Goal: Transaction & Acquisition: Obtain resource

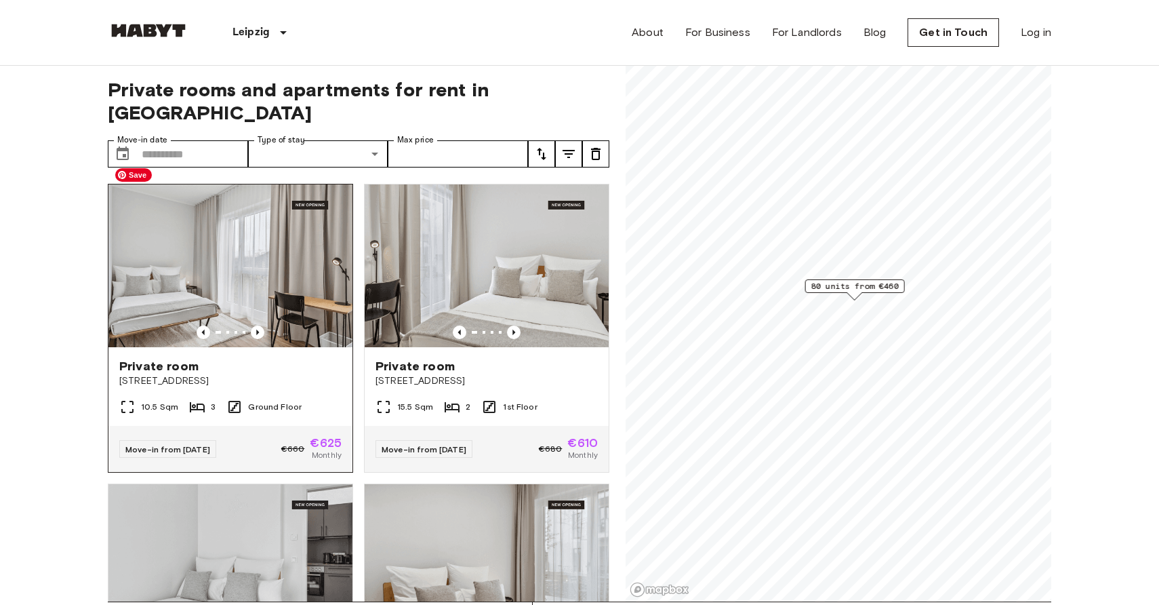
click at [229, 225] on img at bounding box center [230, 265] width 244 height 163
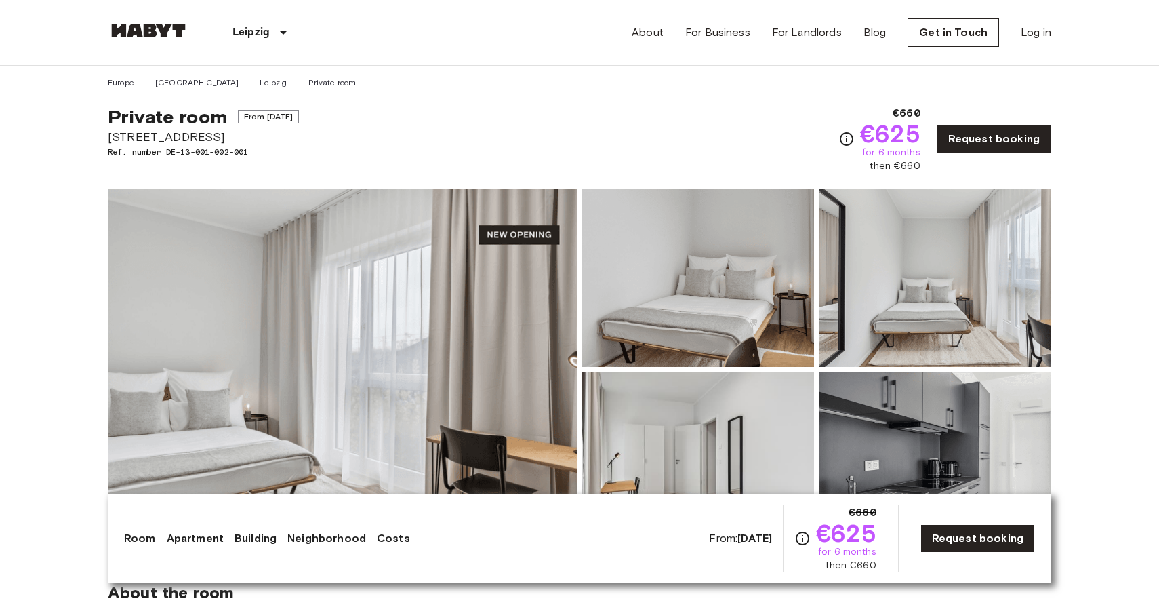
click at [327, 300] on img at bounding box center [342, 369] width 469 height 361
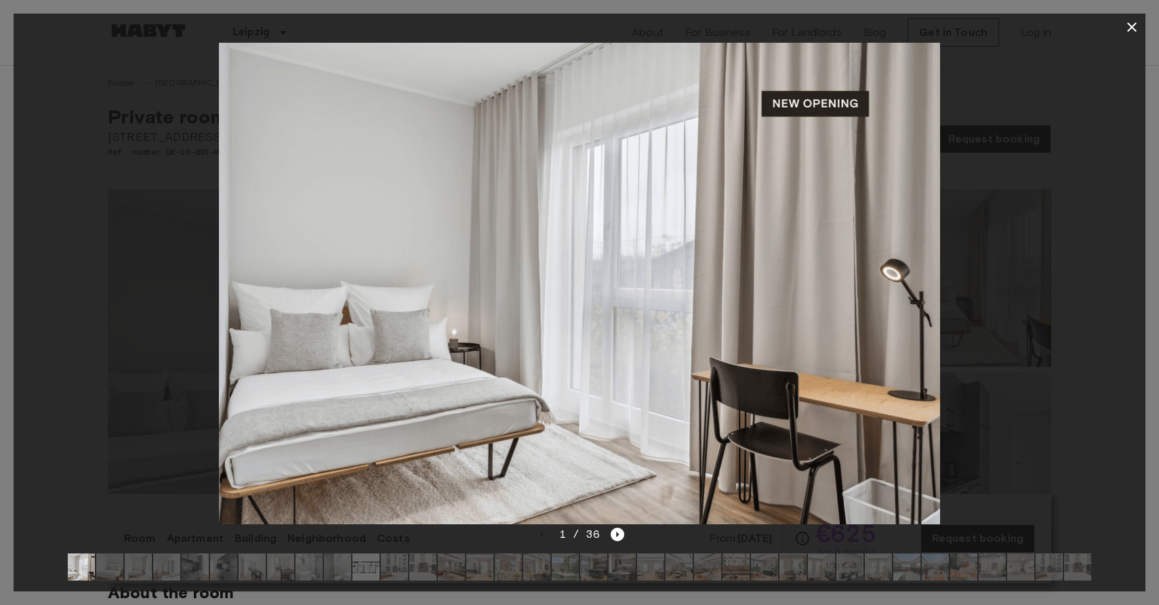
click at [1132, 24] on icon "button" at bounding box center [1132, 27] width 16 height 16
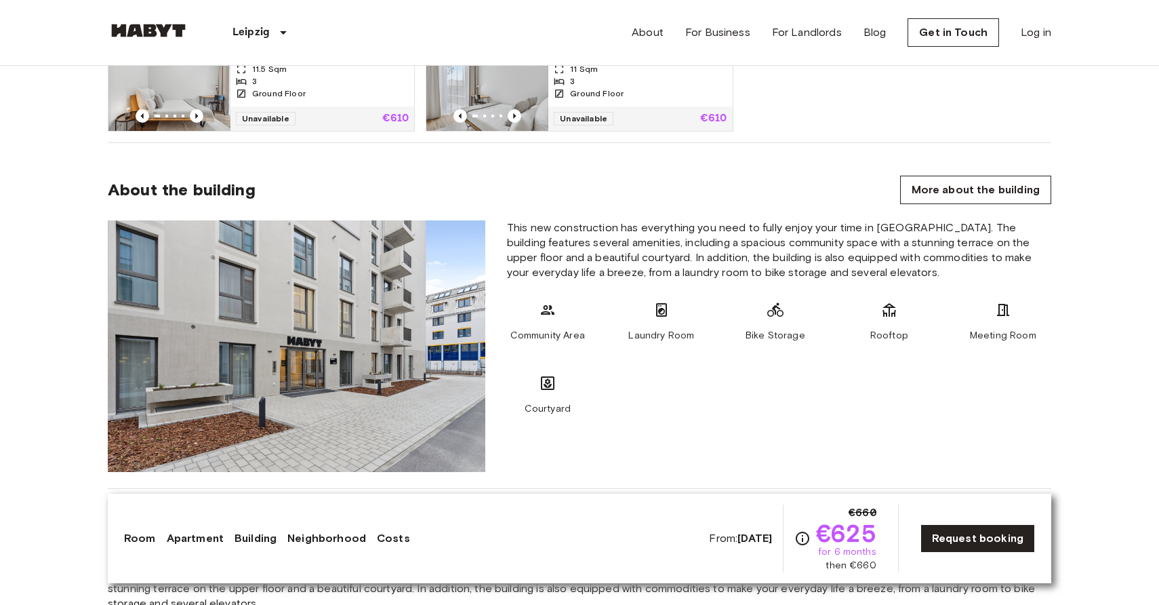
scroll to position [1586, 0]
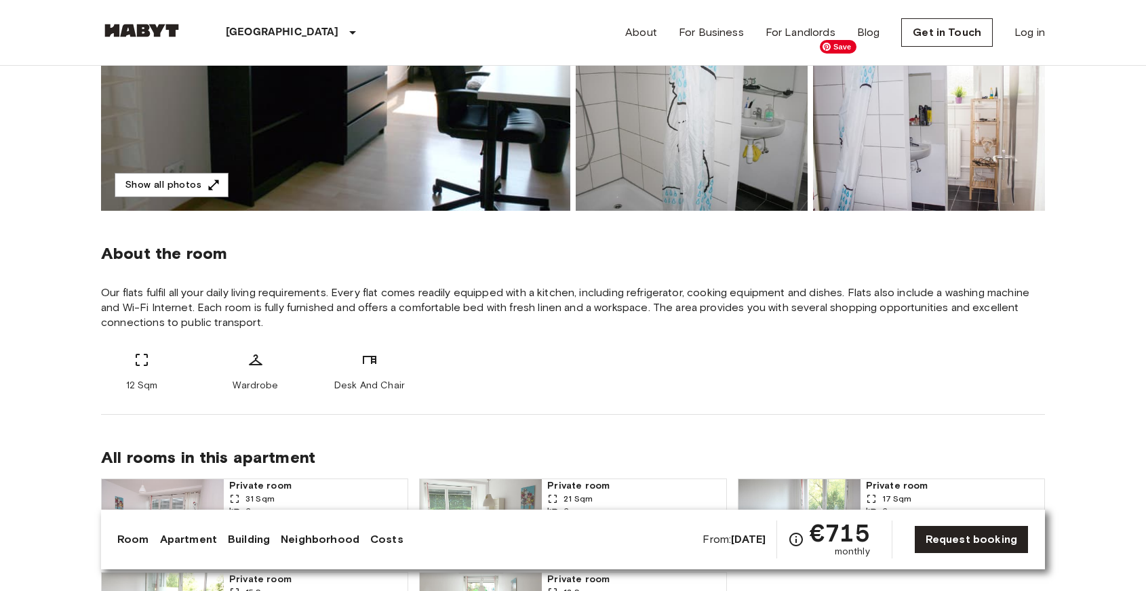
drag, startPoint x: 1120, startPoint y: 209, endPoint x: 948, endPoint y: 212, distance: 172.2
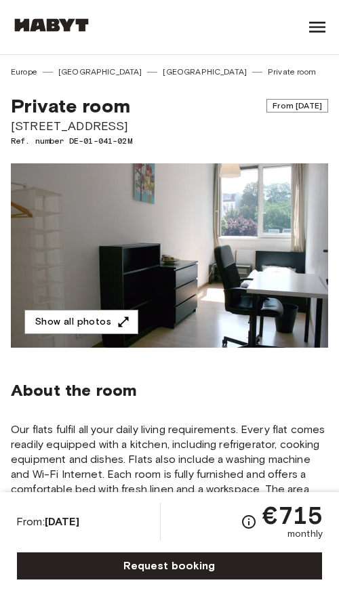
click at [315, 25] on icon at bounding box center [317, 27] width 22 height 22
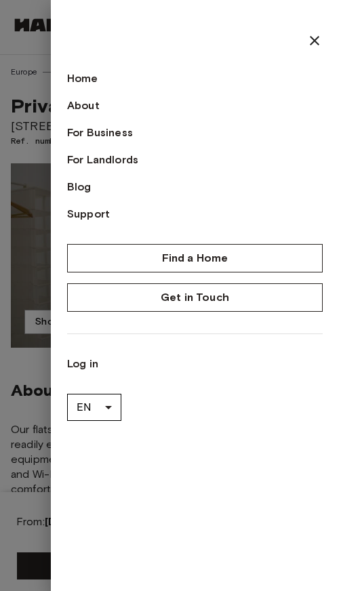
click at [316, 36] on icon at bounding box center [314, 41] width 16 height 16
